Goal: Find contact information: Find contact information

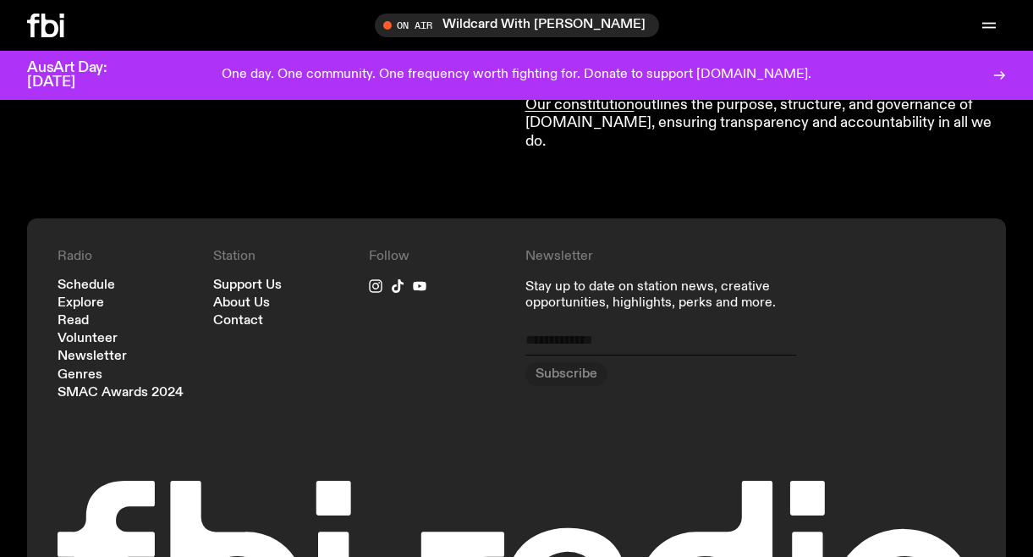
scroll to position [2027, 0]
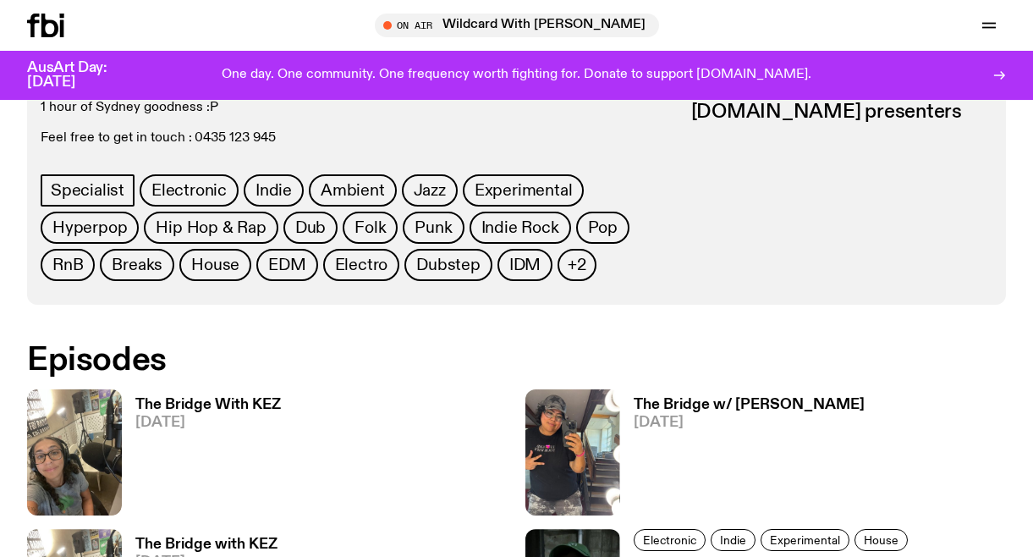
scroll to position [524, 0]
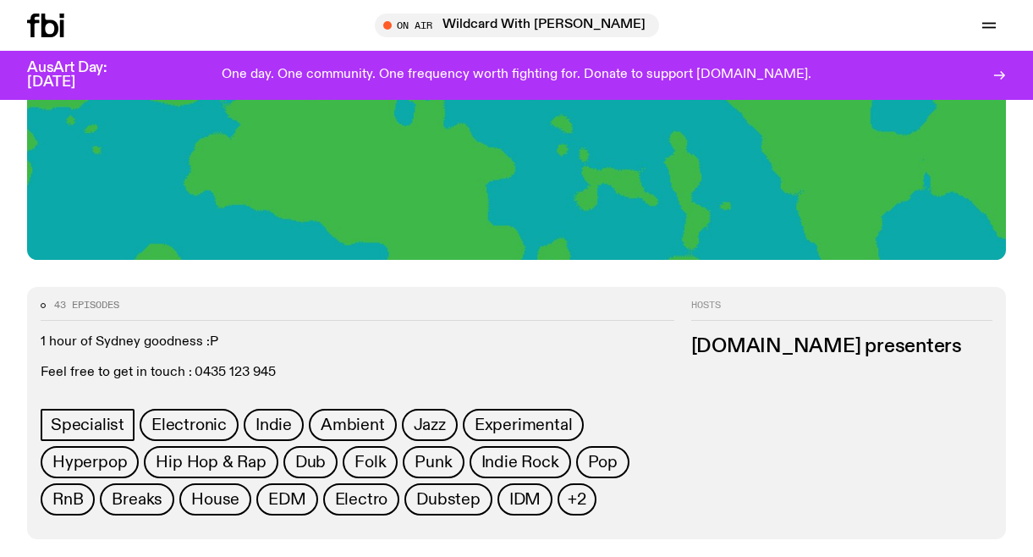
click at [734, 344] on h3 "[DOMAIN_NAME] presenters" at bounding box center [841, 347] width 301 height 19
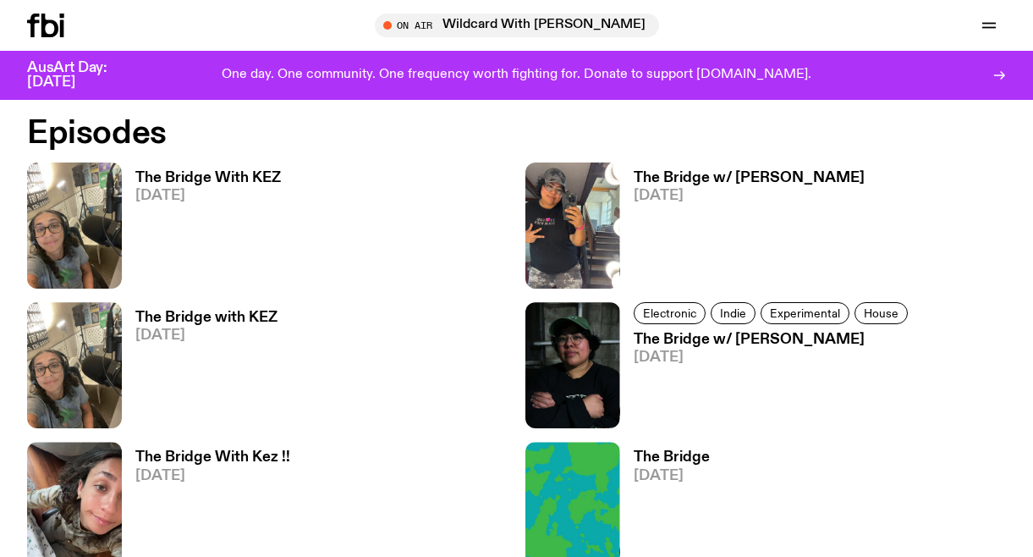
scroll to position [990, 0]
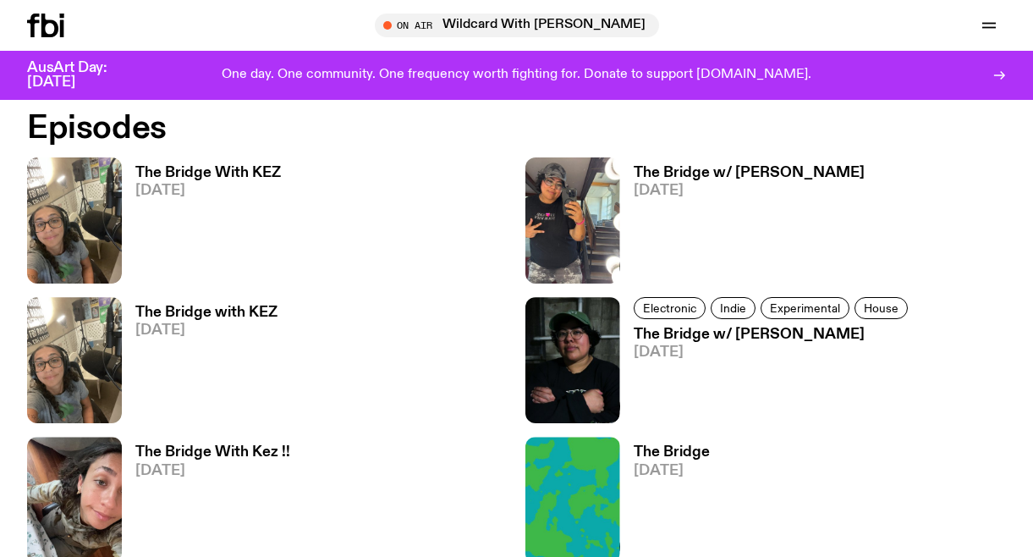
click at [765, 173] on h3 "The Bridge w/ [PERSON_NAME]" at bounding box center [749, 173] width 231 height 14
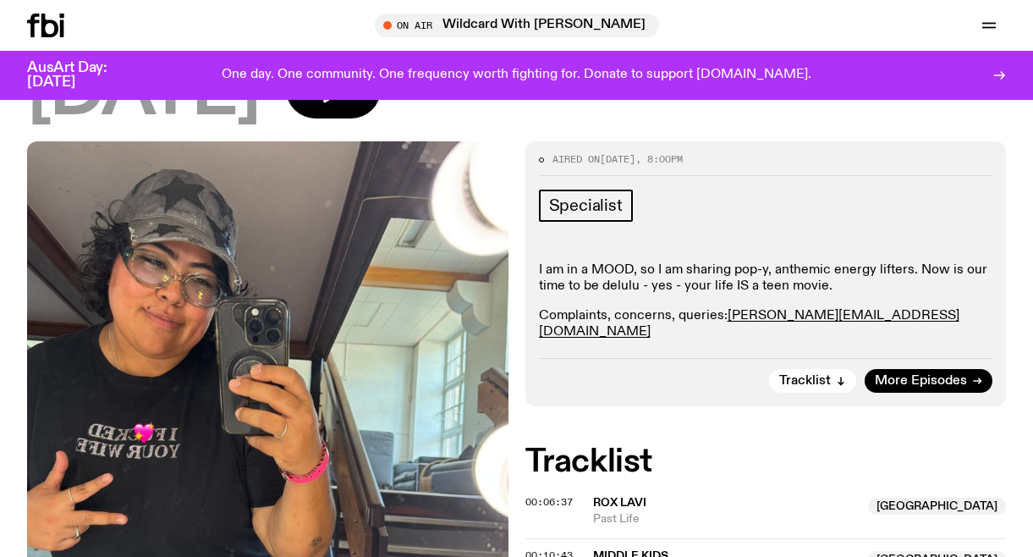
scroll to position [217, 0]
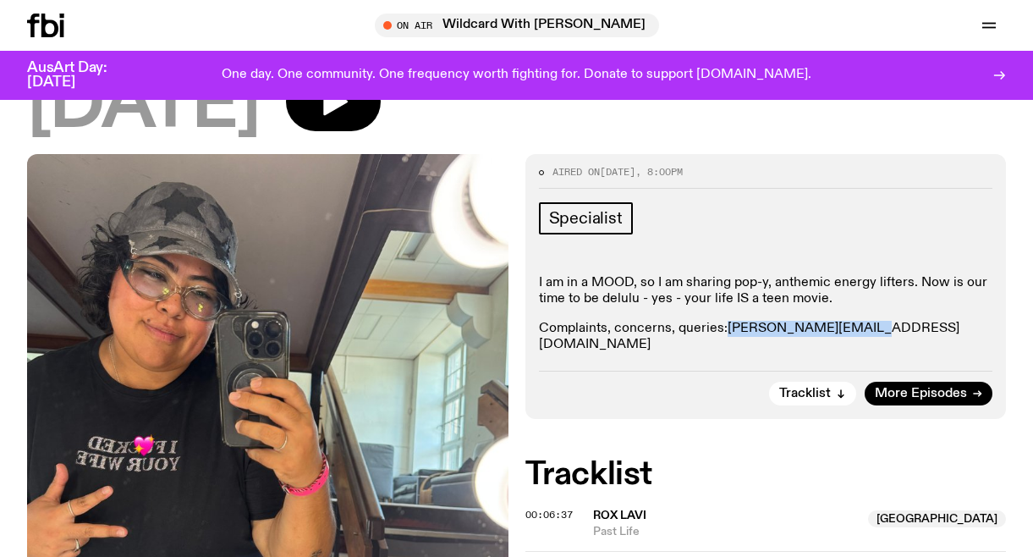
drag, startPoint x: 869, startPoint y: 256, endPoint x: 729, endPoint y: 268, distance: 140.2
click at [729, 321] on p "Complaints, concerns, queries: [PERSON_NAME][EMAIL_ADDRESS][DOMAIN_NAME]" at bounding box center [766, 337] width 454 height 32
copy link "[PERSON_NAME][EMAIL_ADDRESS][DOMAIN_NAME]"
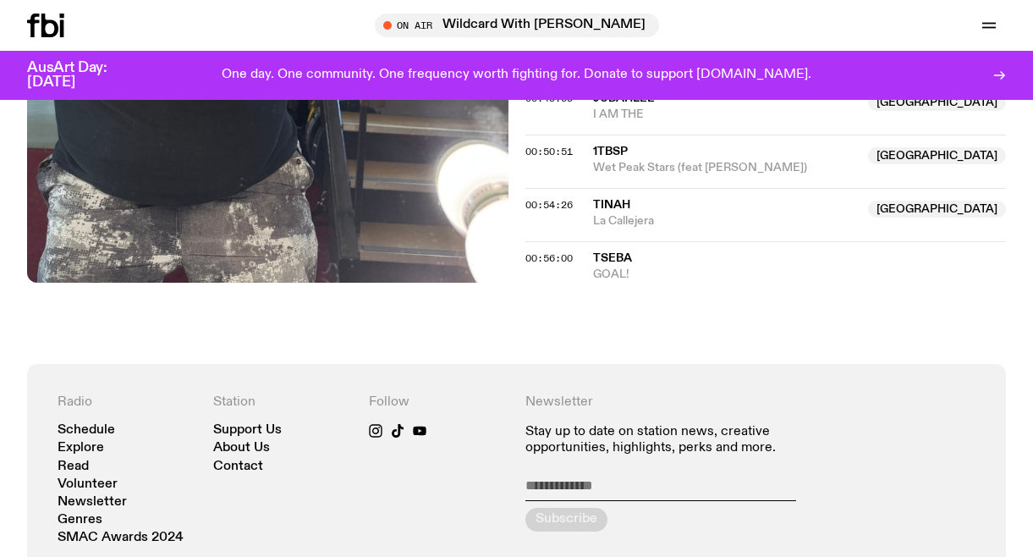
scroll to position [41, 0]
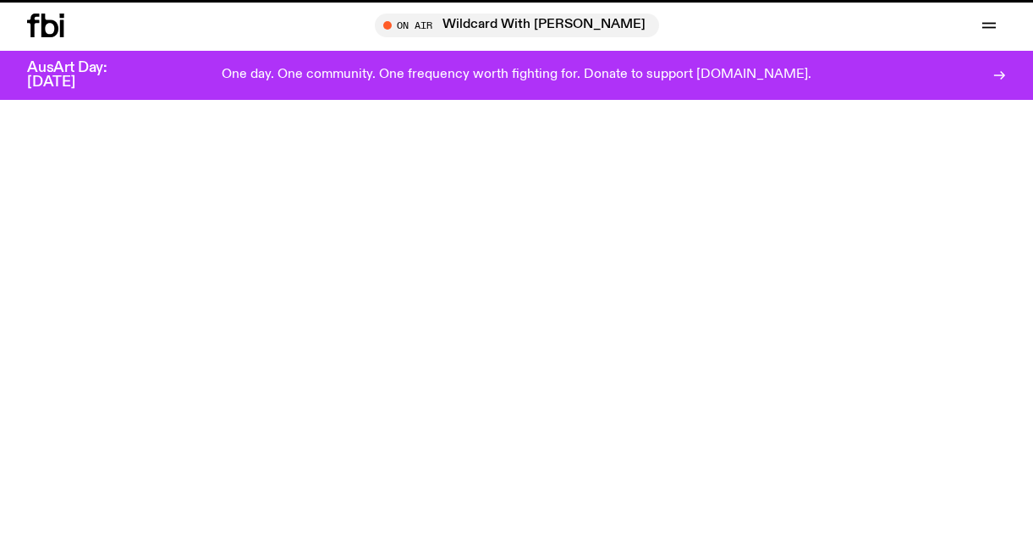
scroll to position [990, 0]
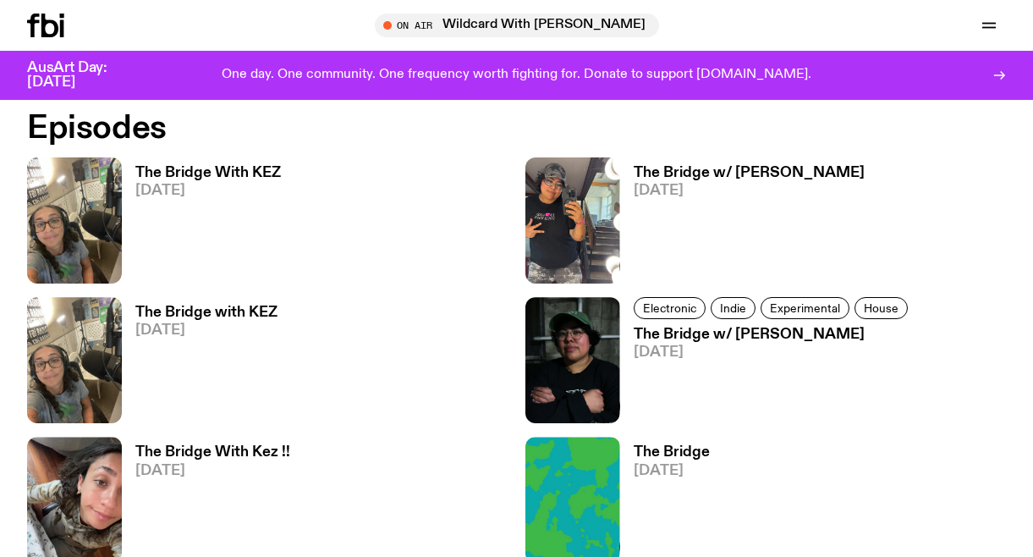
click at [209, 314] on h3 "The Bridge with KEZ" at bounding box center [206, 312] width 142 height 14
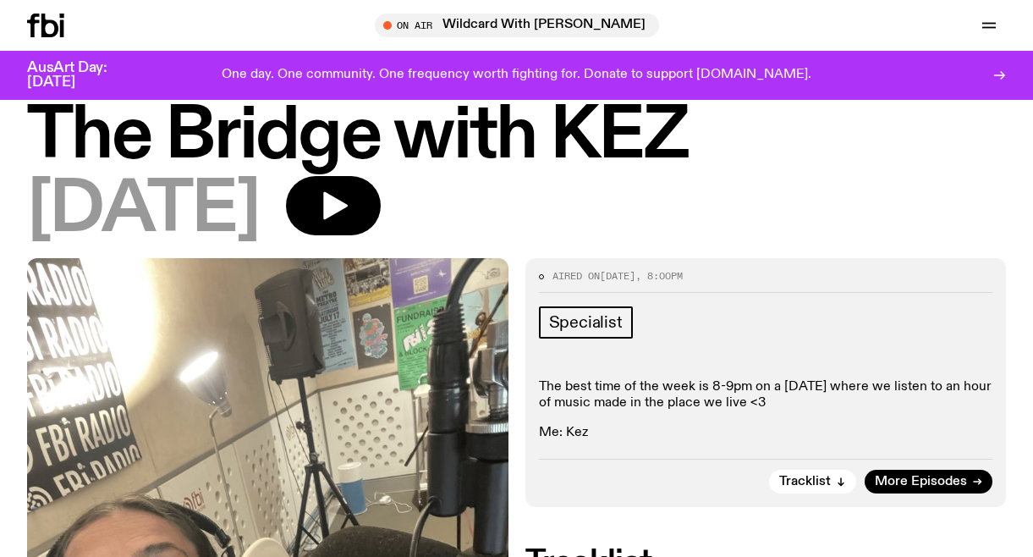
scroll to position [47, 0]
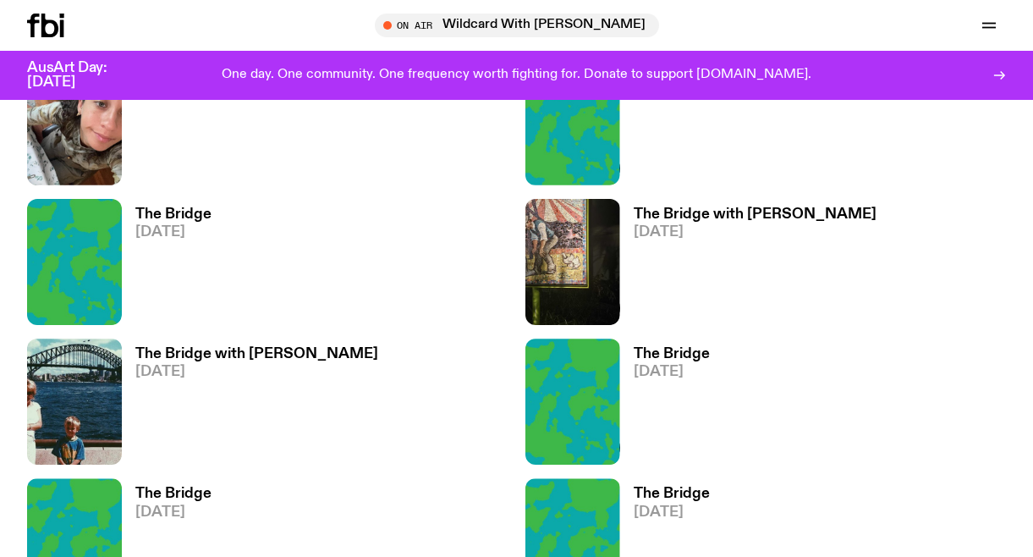
scroll to position [1374, 0]
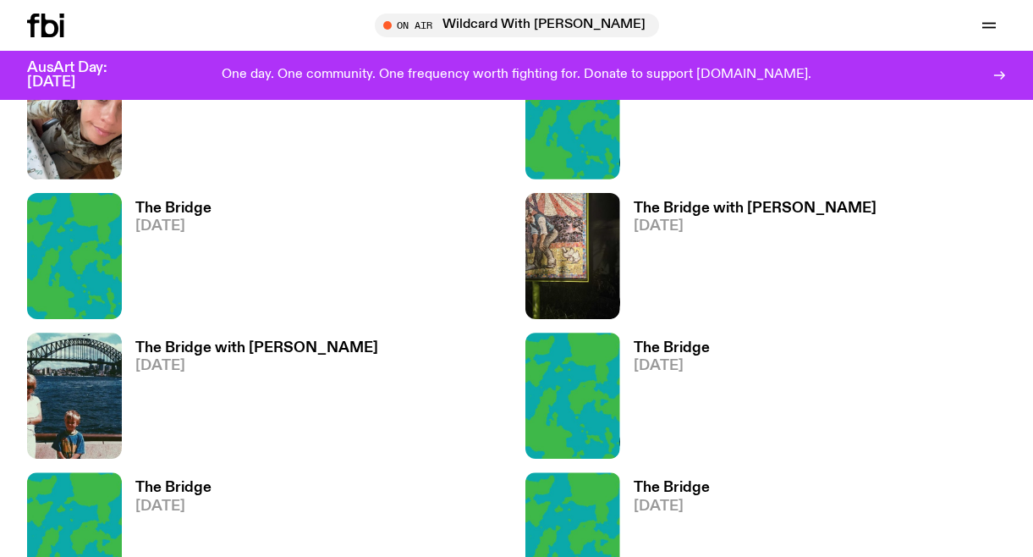
click at [712, 208] on h3 "The Bridge with [PERSON_NAME]" at bounding box center [755, 208] width 243 height 14
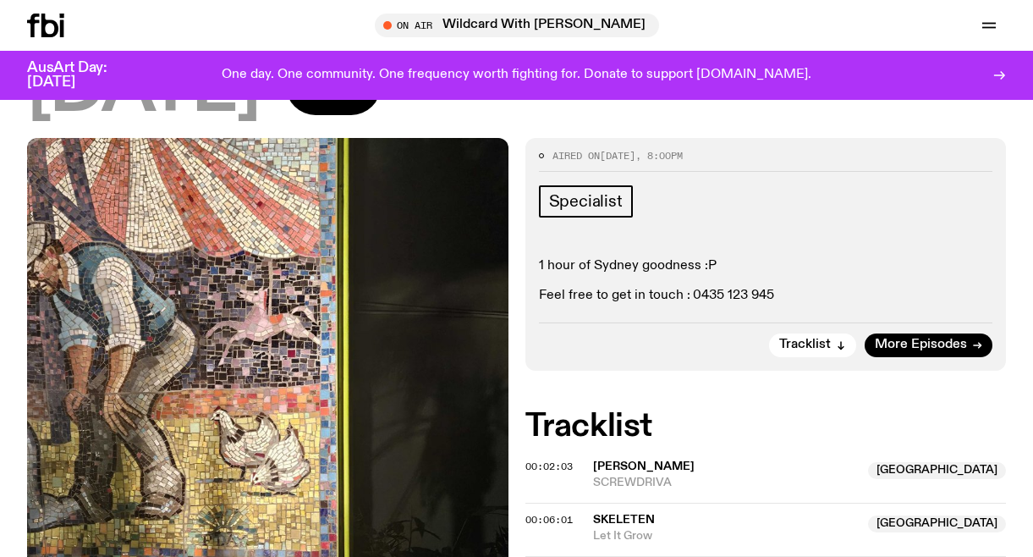
scroll to position [235, 0]
